Goal: Task Accomplishment & Management: Manage account settings

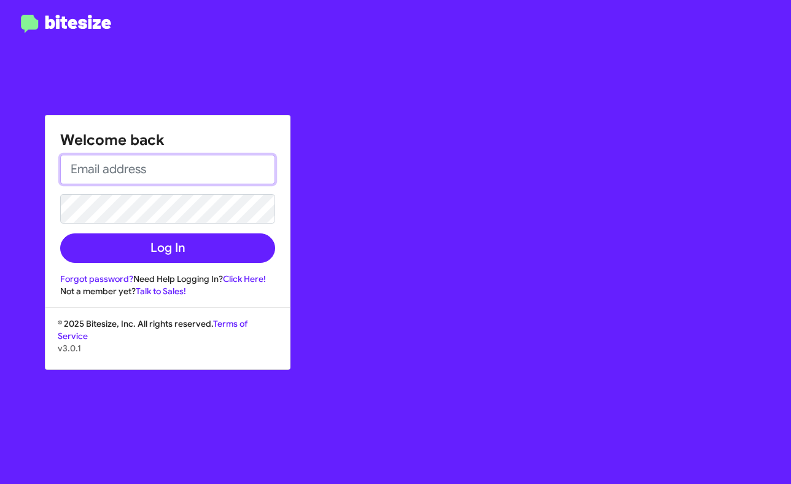
click at [163, 163] on input "email" at bounding box center [167, 169] width 215 height 29
type input "jasmin.allen@banisterjeep.com"
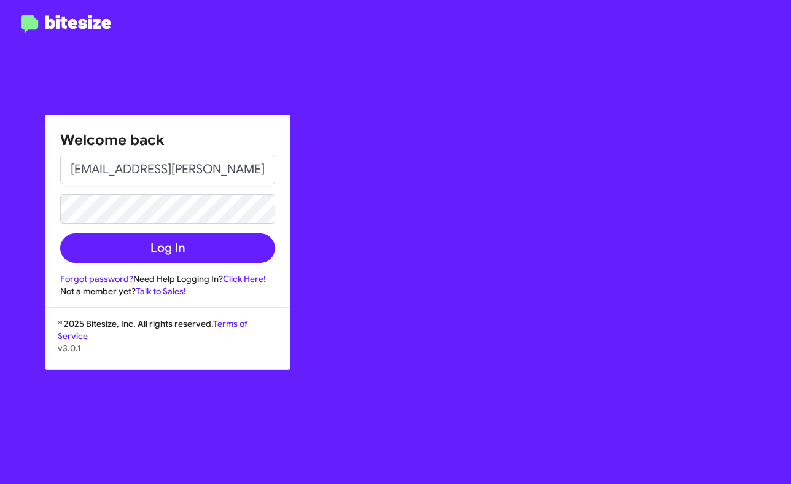
click at [181, 228] on form "jasmin.allen@banisterjeep.com Log In" at bounding box center [167, 209] width 215 height 108
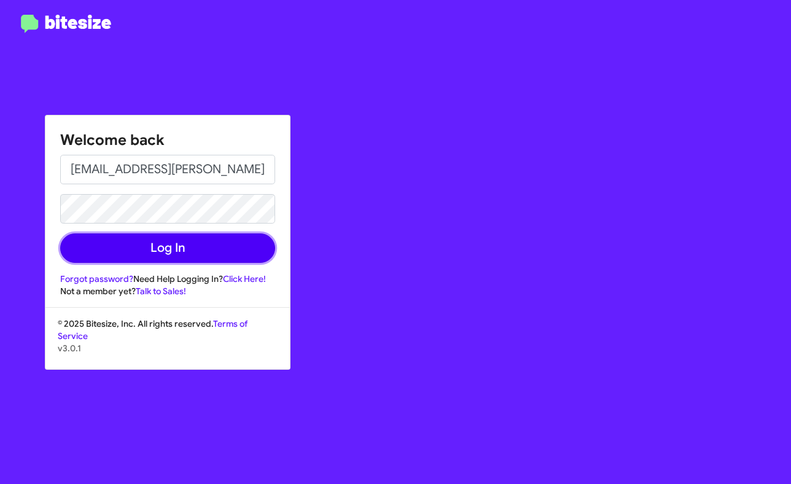
click at [181, 254] on button "Log In" at bounding box center [167, 247] width 215 height 29
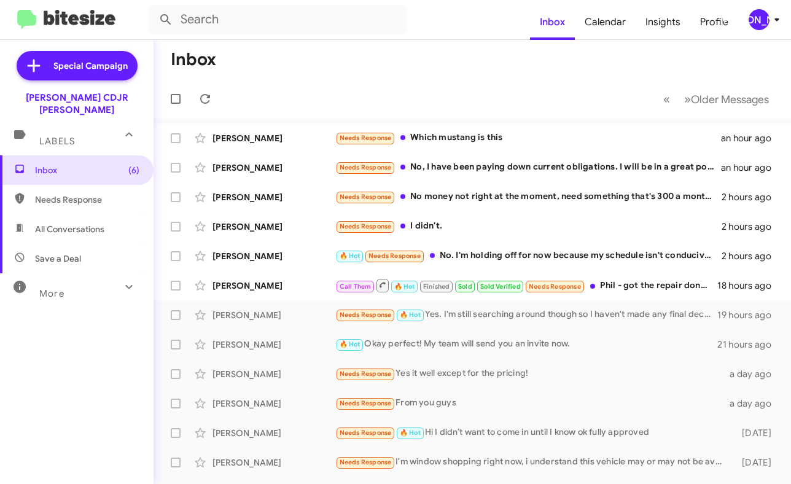
click at [762, 29] on div "[PERSON_NAME]" at bounding box center [759, 19] width 21 height 21
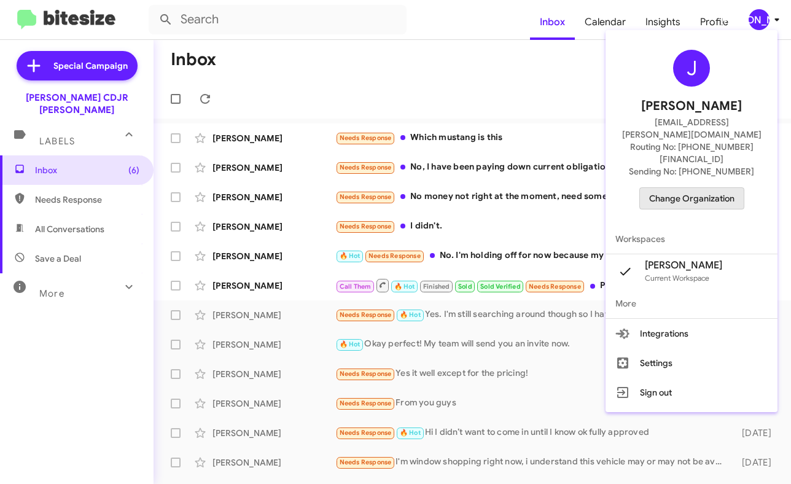
click at [707, 188] on span "Change Organization" at bounding box center [691, 198] width 85 height 21
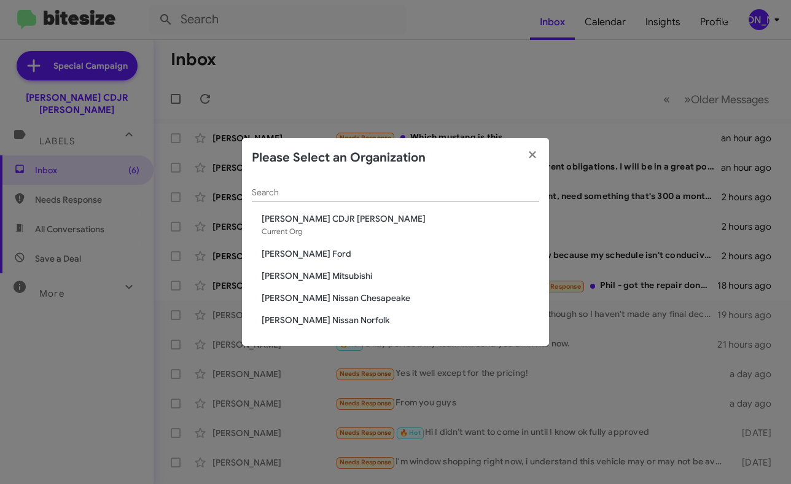
click at [336, 276] on span "[PERSON_NAME] Mitsubishi" at bounding box center [401, 276] width 278 height 12
